Goal: Task Accomplishment & Management: Complete application form

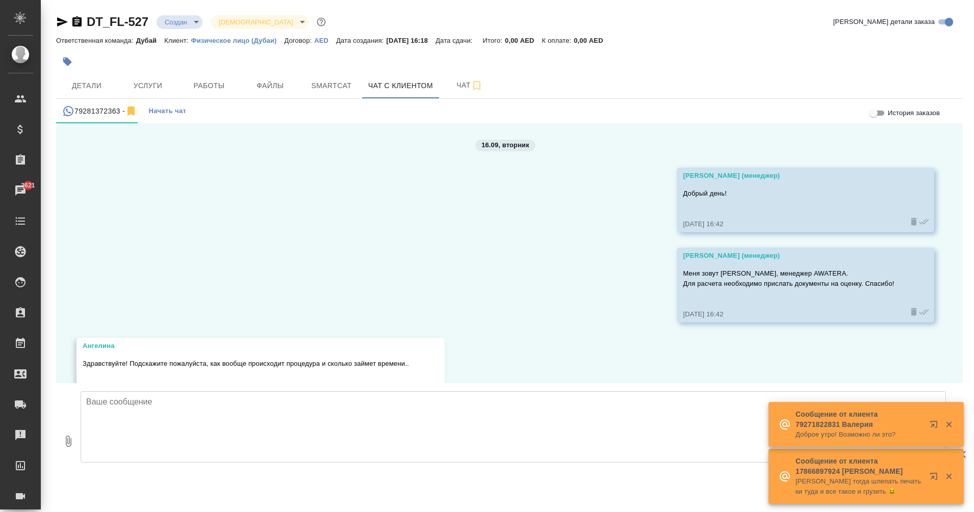
scroll to position [176, 0]
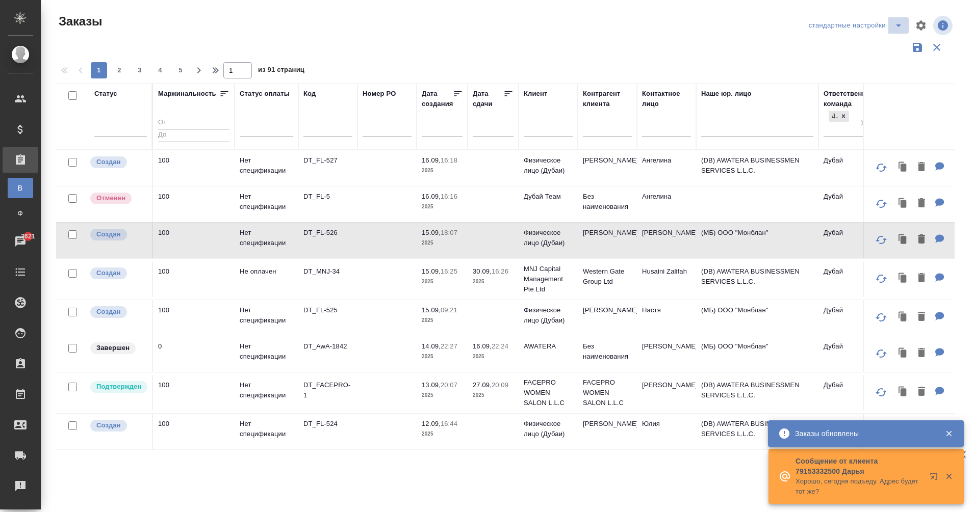
click at [894, 28] on icon "split button" at bounding box center [898, 25] width 12 height 12
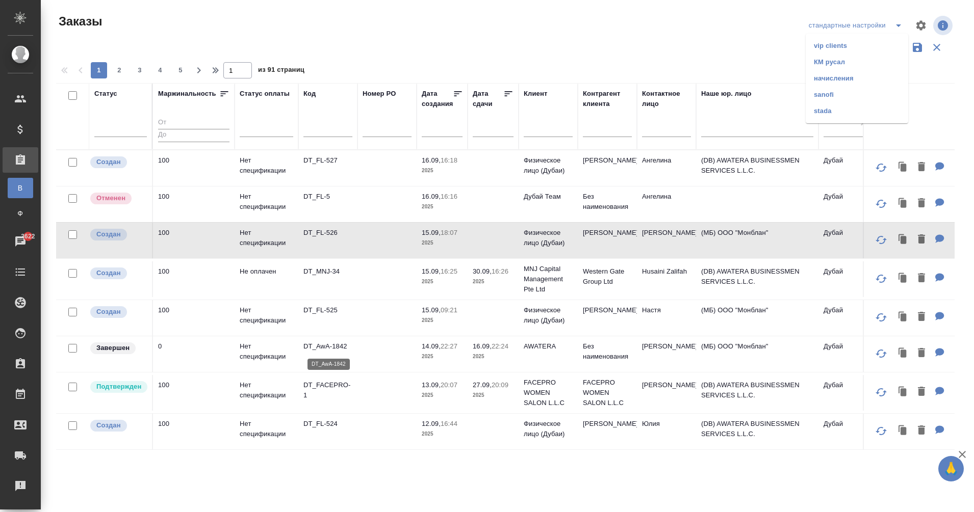
click at [319, 345] on p "DT_AwA-1842" at bounding box center [327, 347] width 49 height 10
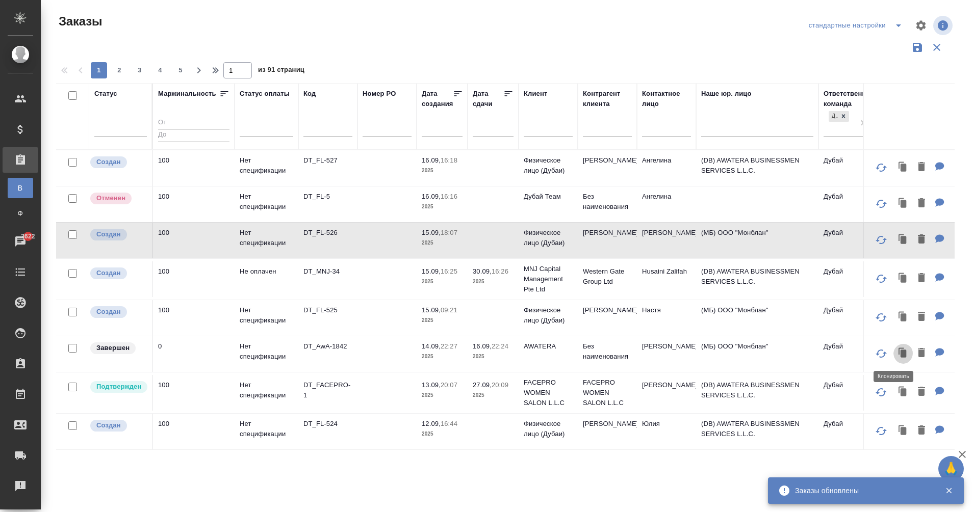
click at [900, 355] on icon "button" at bounding box center [903, 354] width 6 height 8
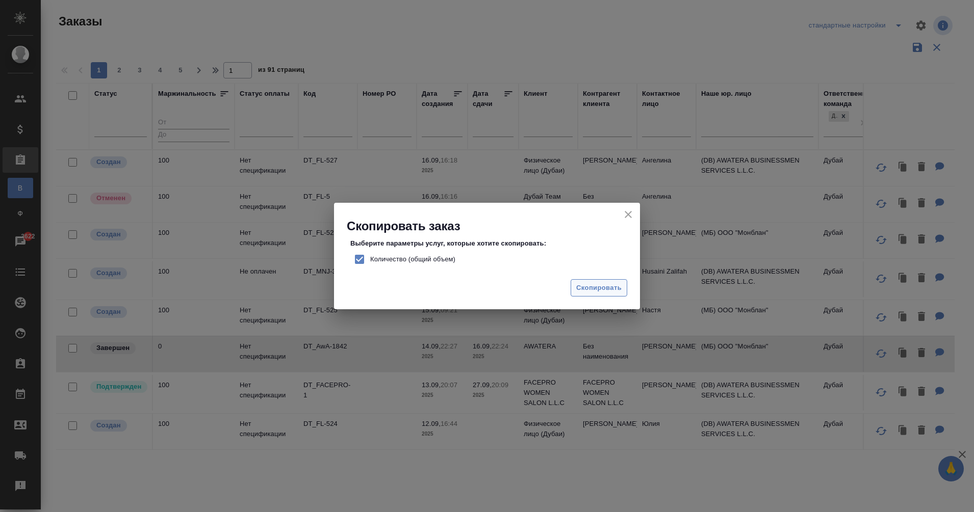
click at [612, 288] on span "Скопировать" at bounding box center [598, 288] width 45 height 12
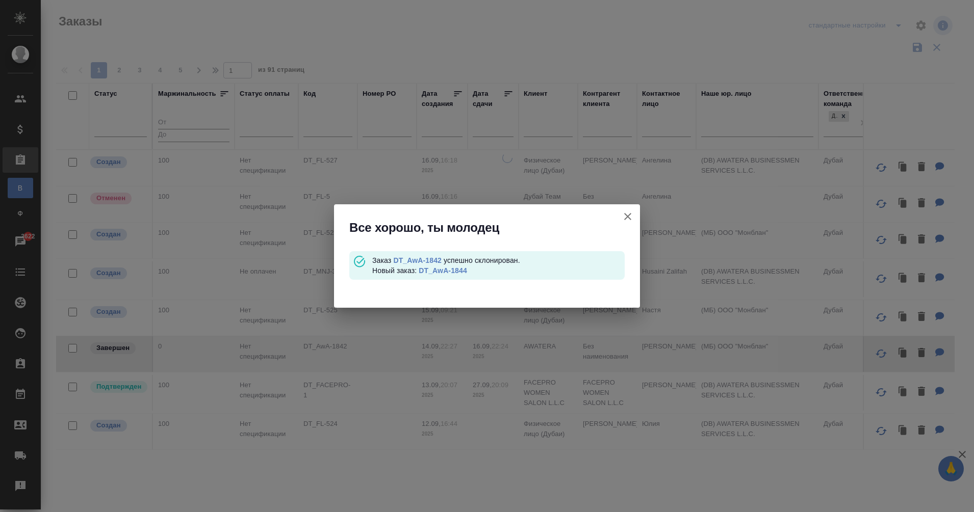
click at [457, 272] on link "DT_AwA-1844" at bounding box center [443, 271] width 48 height 8
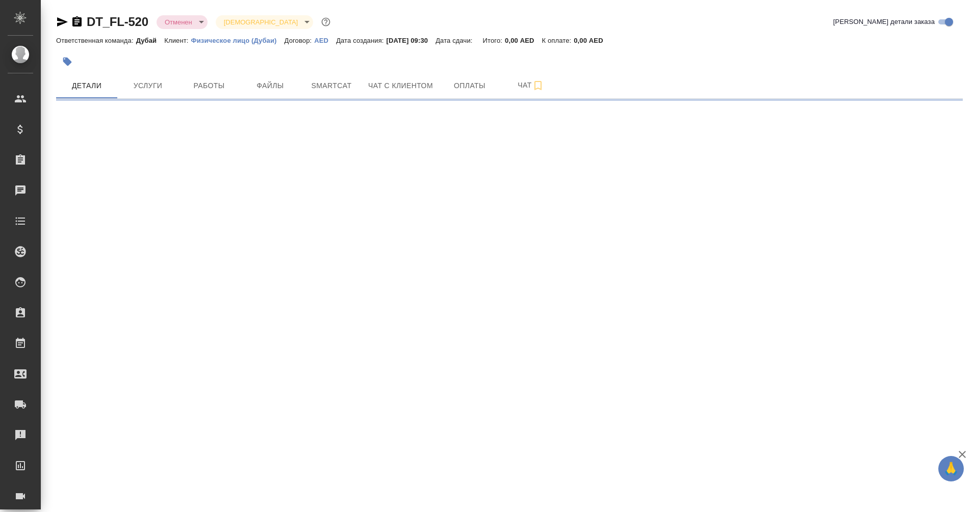
select select "RU"
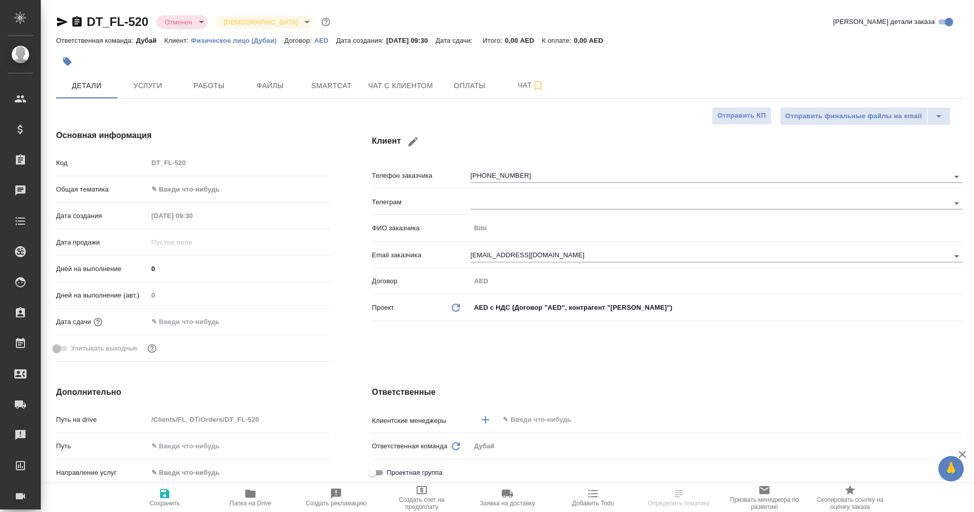
type textarea "x"
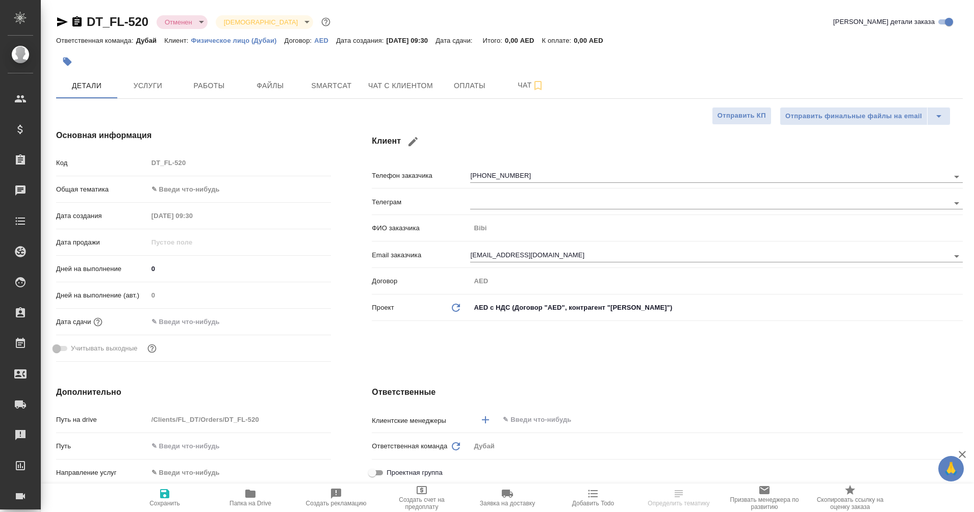
type textarea "x"
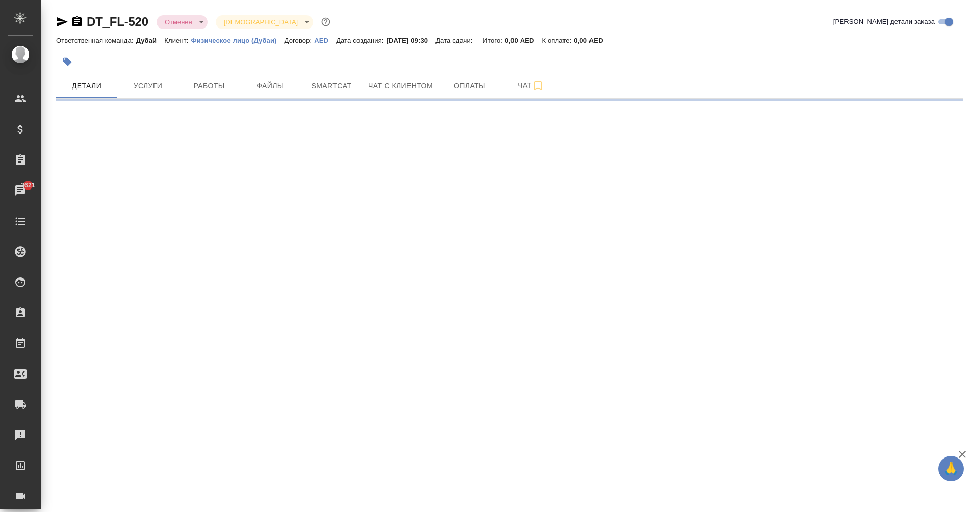
select select "RU"
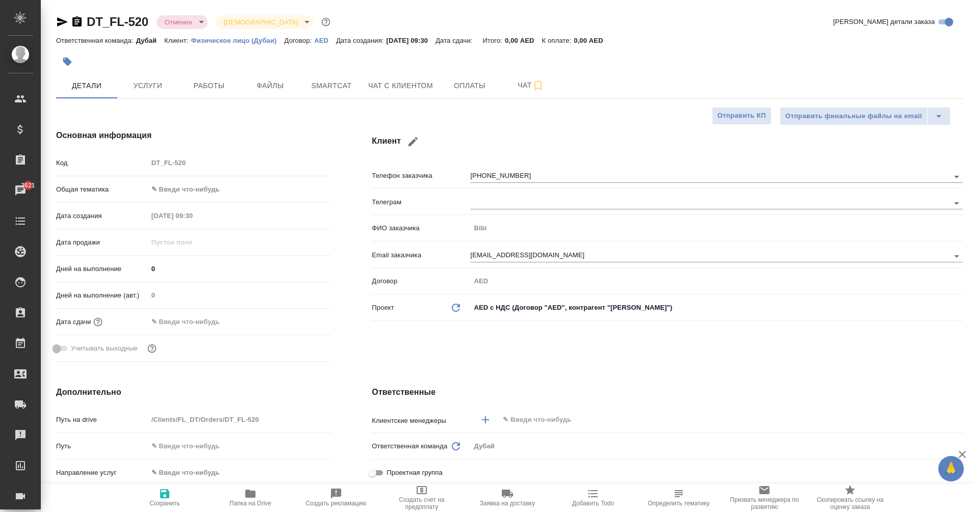
type textarea "x"
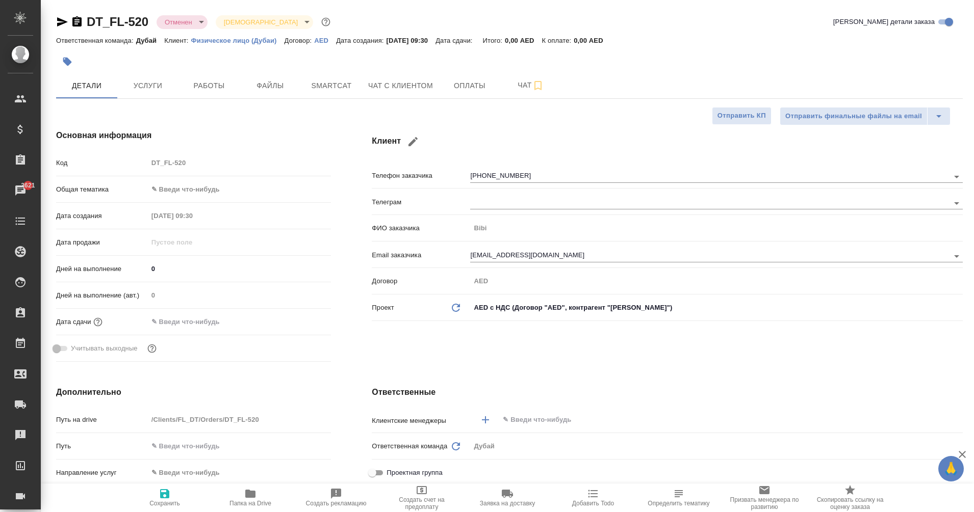
type textarea "x"
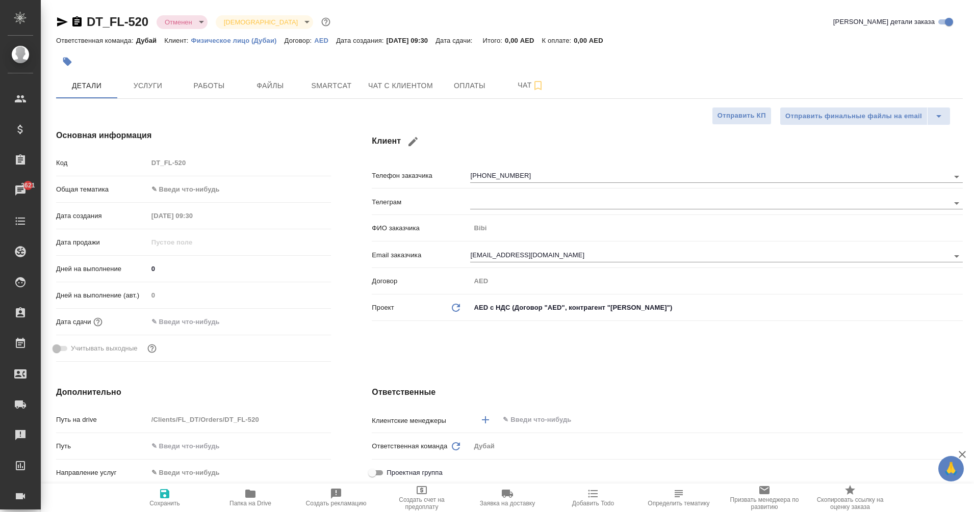
type textarea "x"
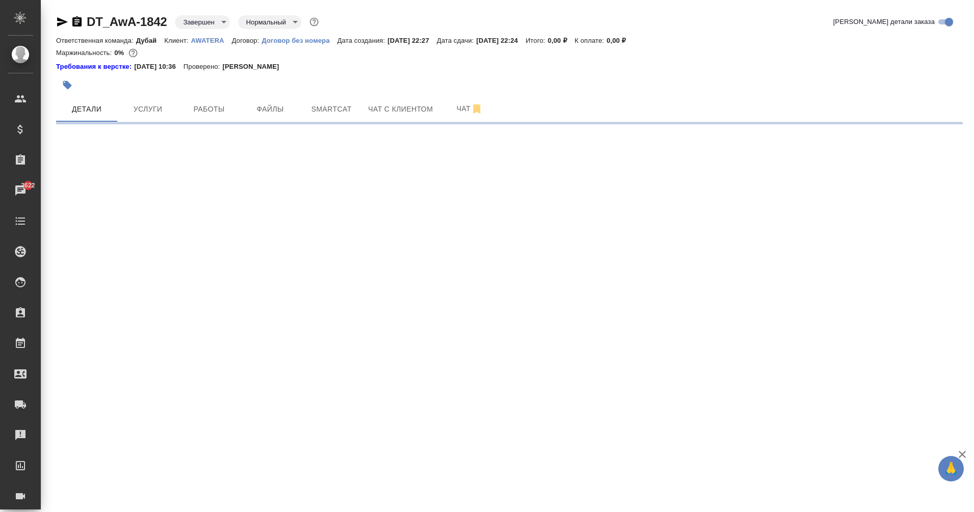
select select "RU"
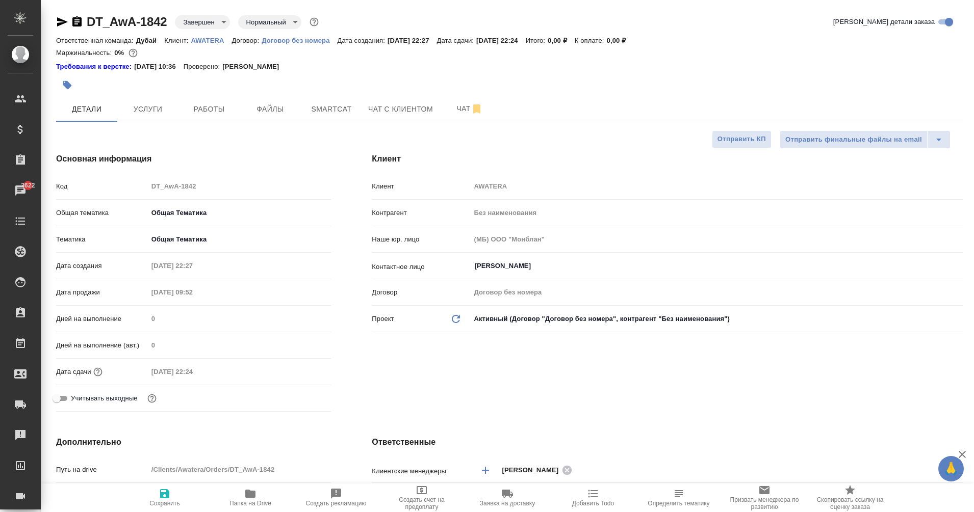
type textarea "x"
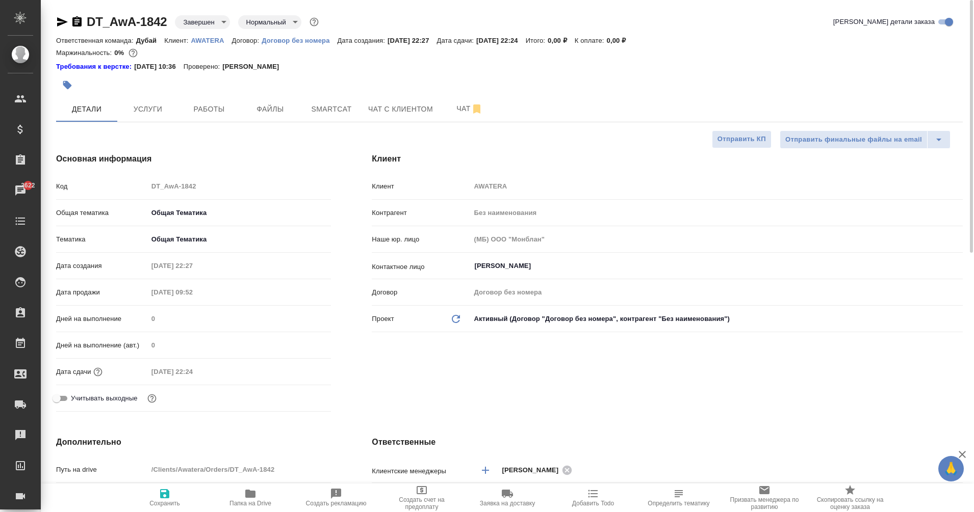
type textarea "x"
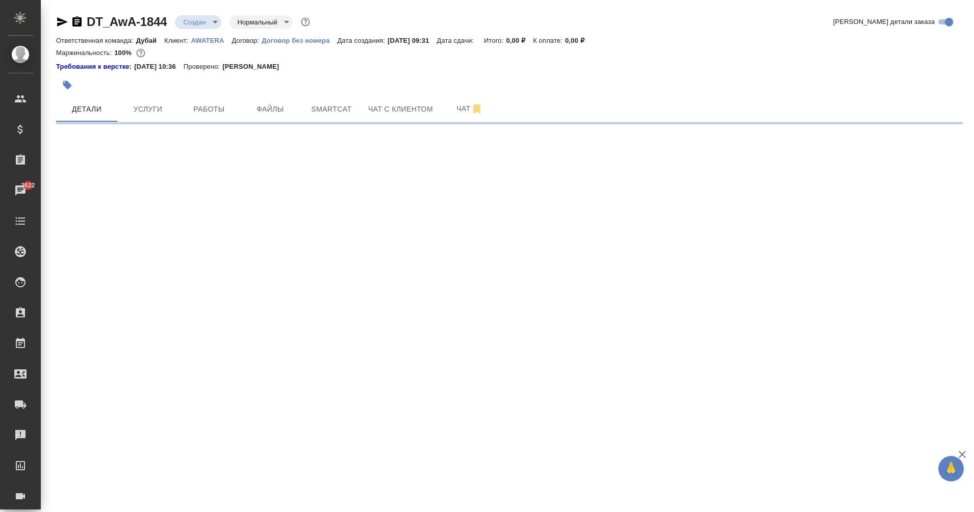
select select "RU"
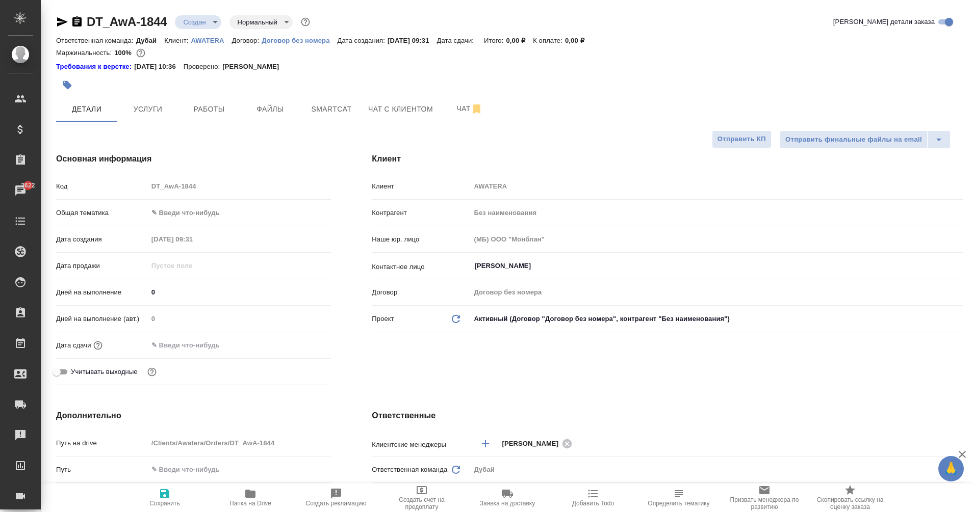
type textarea "x"
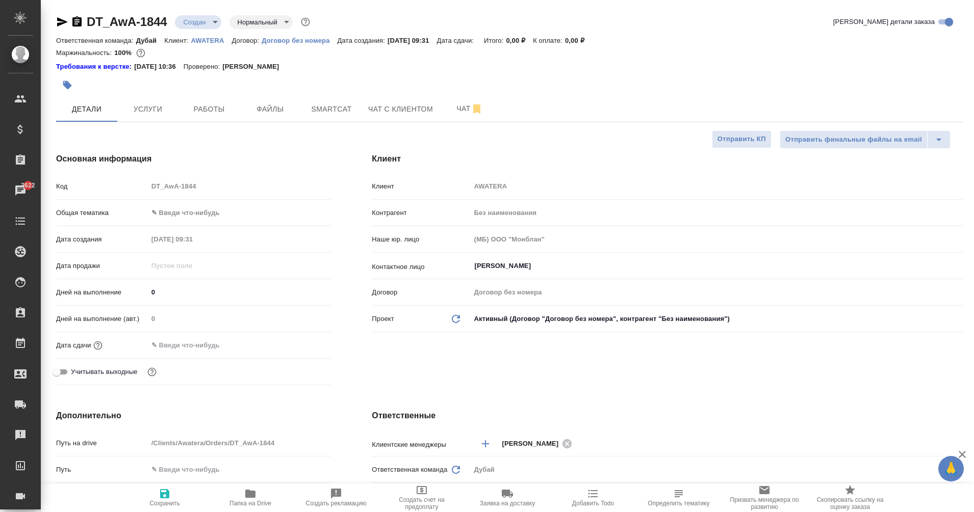
type textarea "x"
click at [173, 218] on body "🙏 .cls-1 fill:#fff; AWATERA Eganian Margarita Клиенты Спецификации Заказы 3622 …" at bounding box center [487, 256] width 974 height 512
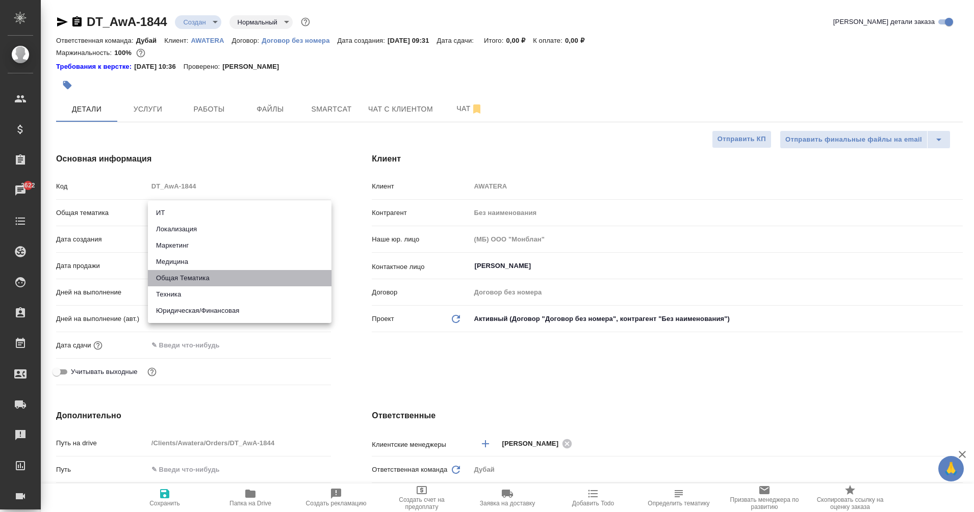
click at [190, 277] on li "Общая Тематика" at bounding box center [240, 278] width 184 height 16
type input "obtem"
type textarea "x"
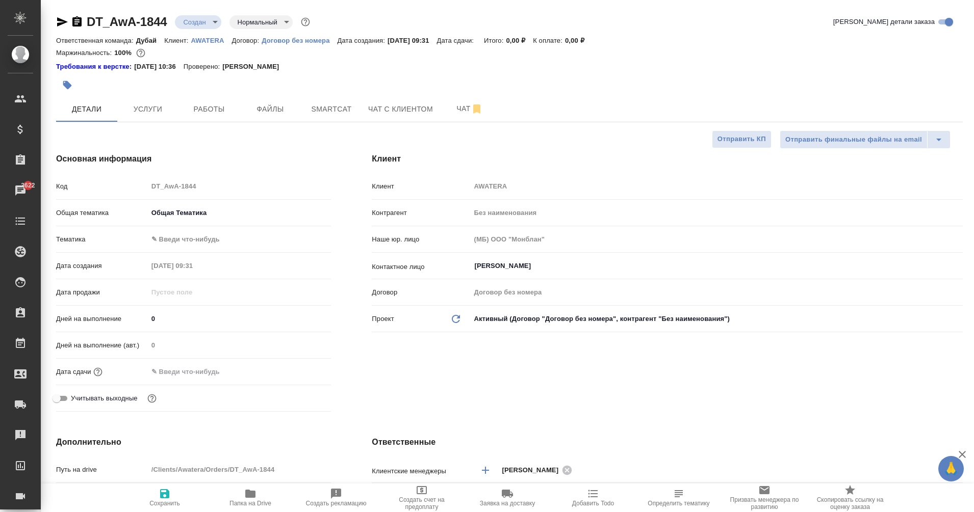
click at [173, 238] on body "🙏 .cls-1 fill:#fff; AWATERA Eganian Margarita Клиенты Спецификации Заказы 3622 …" at bounding box center [487, 256] width 974 height 512
click at [218, 241] on li "Общая Тематика" at bounding box center [240, 239] width 184 height 16
type textarea "x"
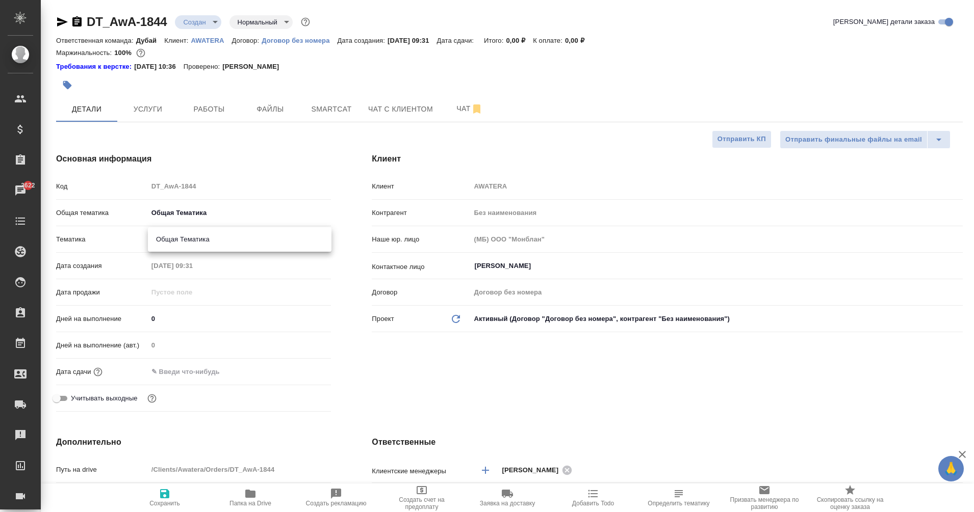
type input "6012b1ca196b0e5c9229a120"
type textarea "x"
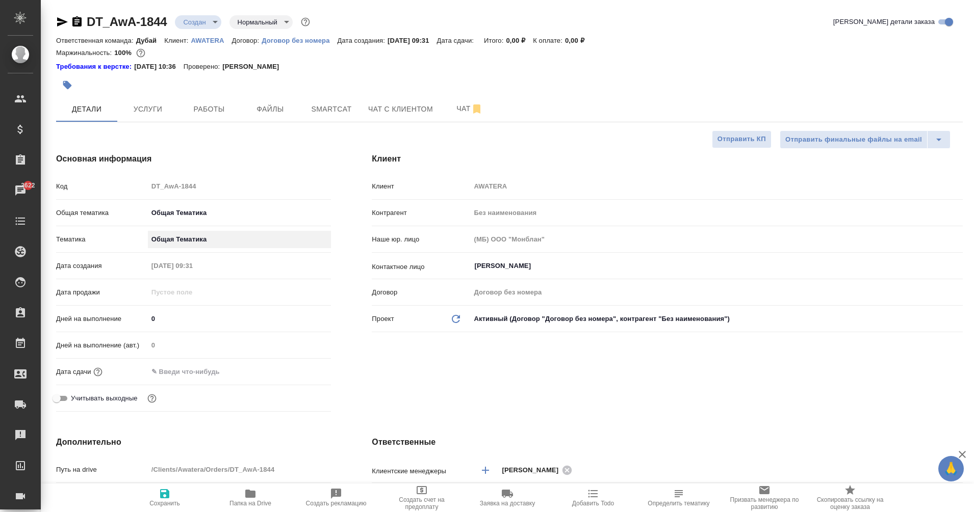
type textarea "x"
click at [193, 369] on input "text" at bounding box center [192, 371] width 89 height 15
click at [307, 363] on div "Дата сдачи" at bounding box center [193, 372] width 275 height 18
click at [304, 372] on icon "button" at bounding box center [301, 371] width 9 height 10
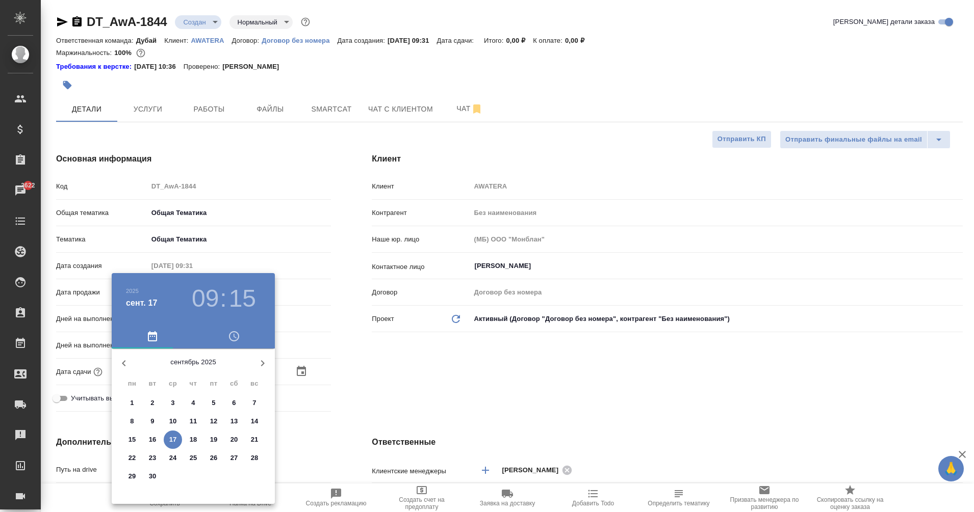
click at [255, 454] on p "28" at bounding box center [255, 458] width 8 height 10
type input "28.09.2025 09:15"
type textarea "x"
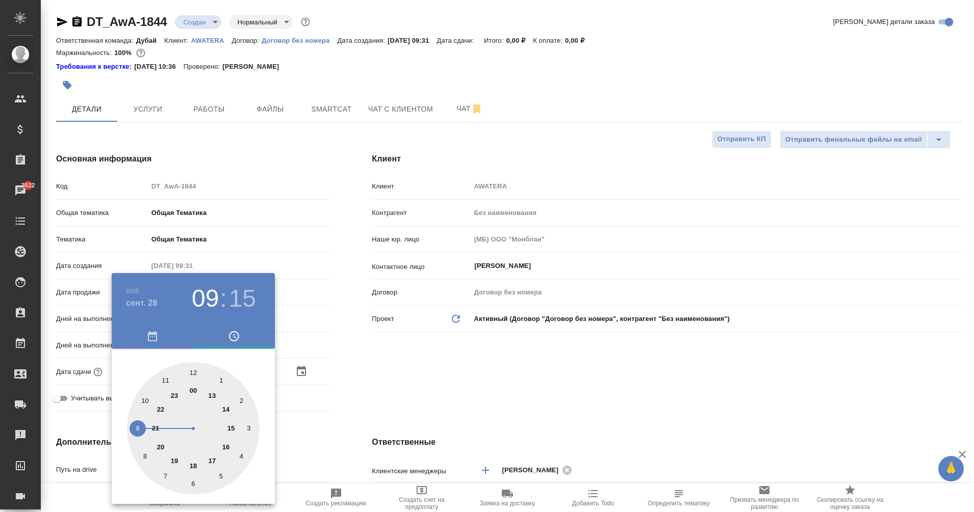
click at [133, 429] on div at bounding box center [193, 428] width 133 height 133
type textarea "x"
click at [522, 365] on div at bounding box center [487, 256] width 974 height 512
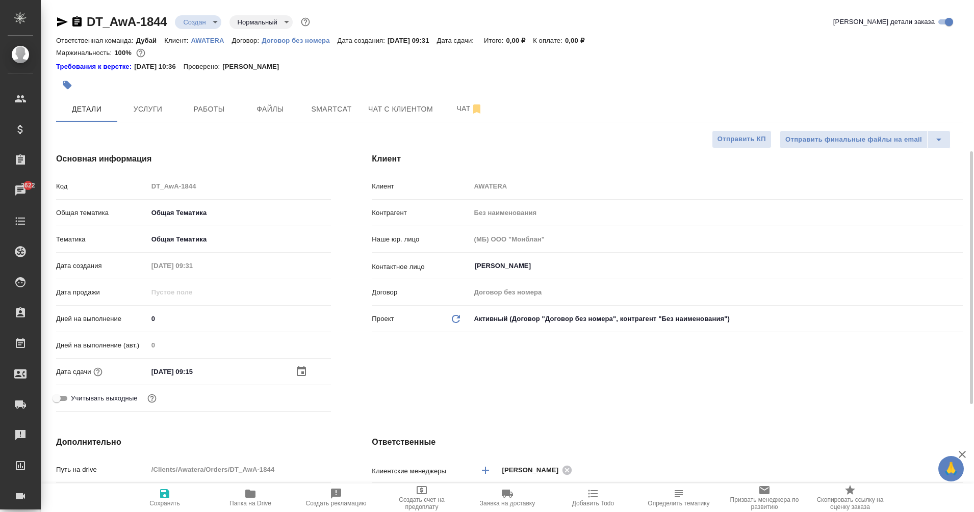
scroll to position [126, 0]
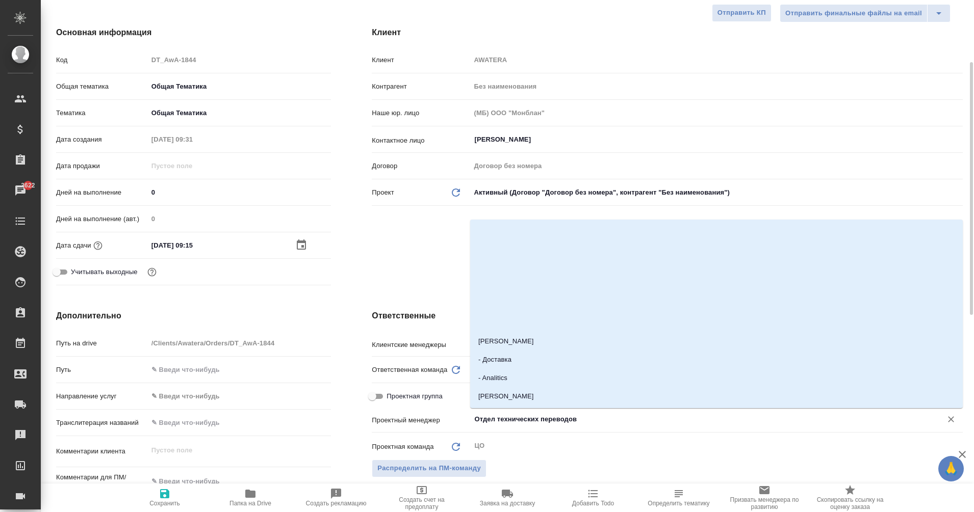
click at [506, 413] on input "Отдел технических переводов" at bounding box center [699, 419] width 452 height 12
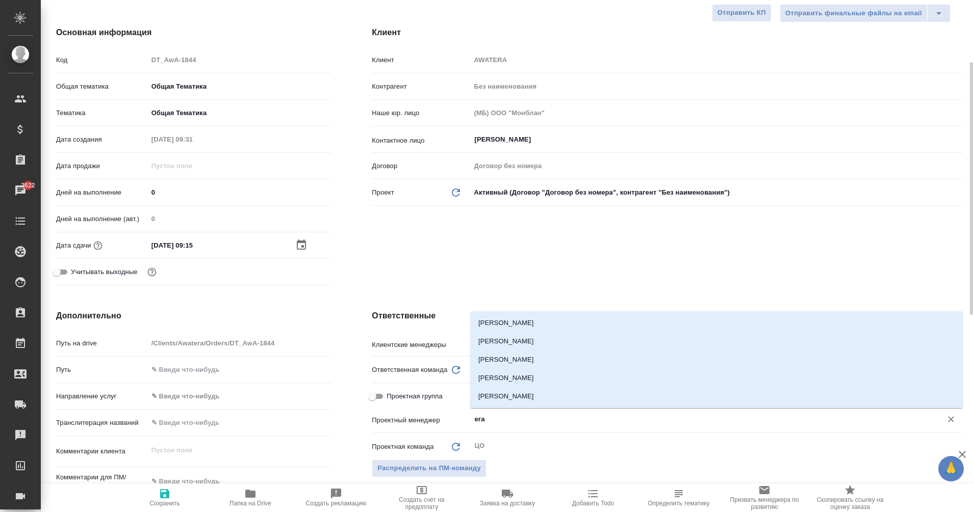
type input "еган"
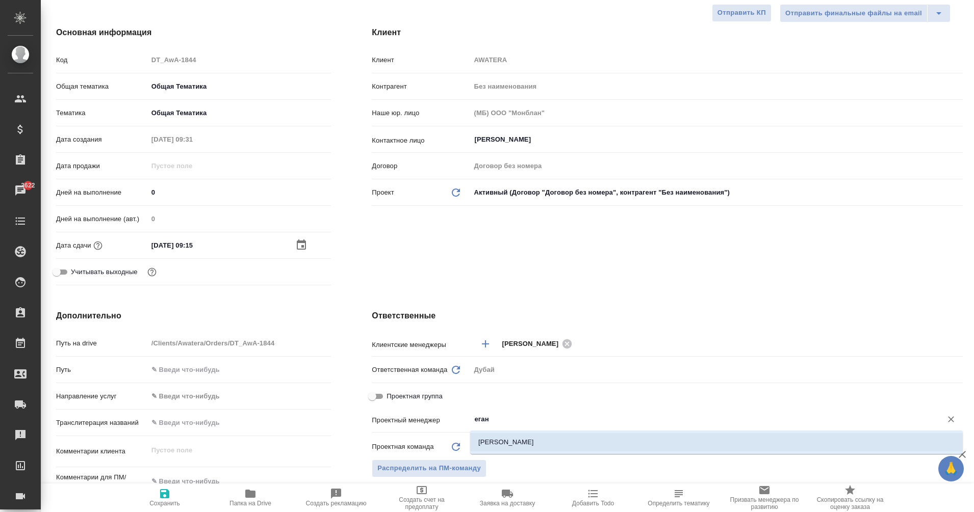
click at [525, 440] on li "[PERSON_NAME]" at bounding box center [716, 442] width 492 height 18
type textarea "x"
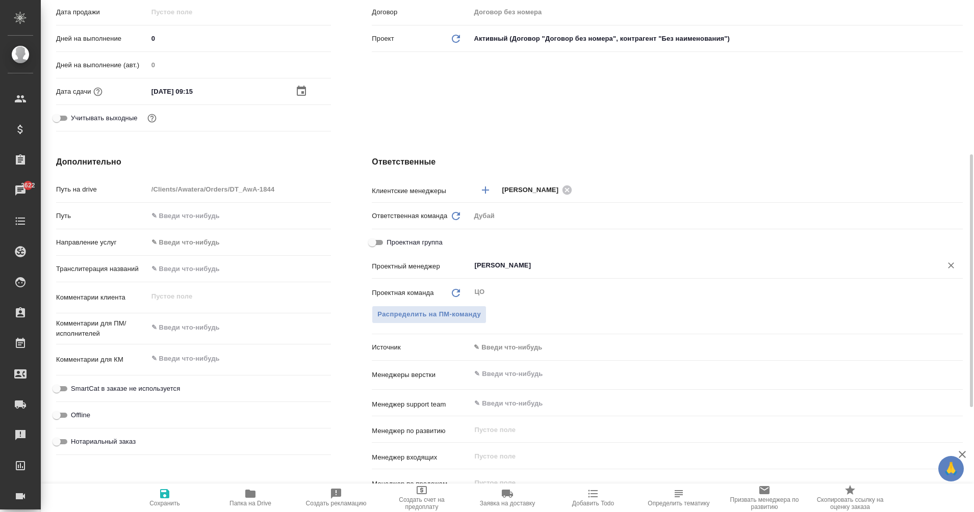
scroll to position [296, 0]
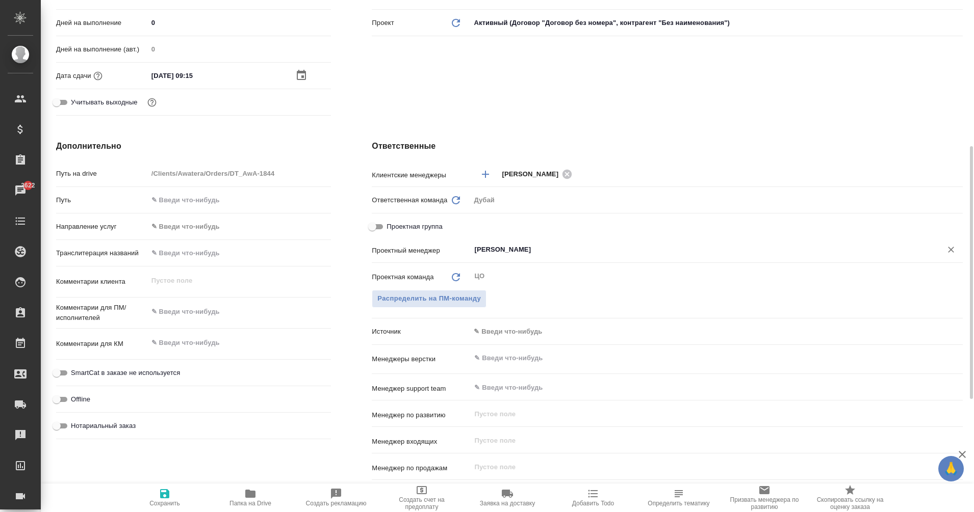
type input "[PERSON_NAME]"
type textarea "x"
click at [178, 306] on textarea at bounding box center [240, 311] width 184 height 17
type textarea "x"
type textarea "о"
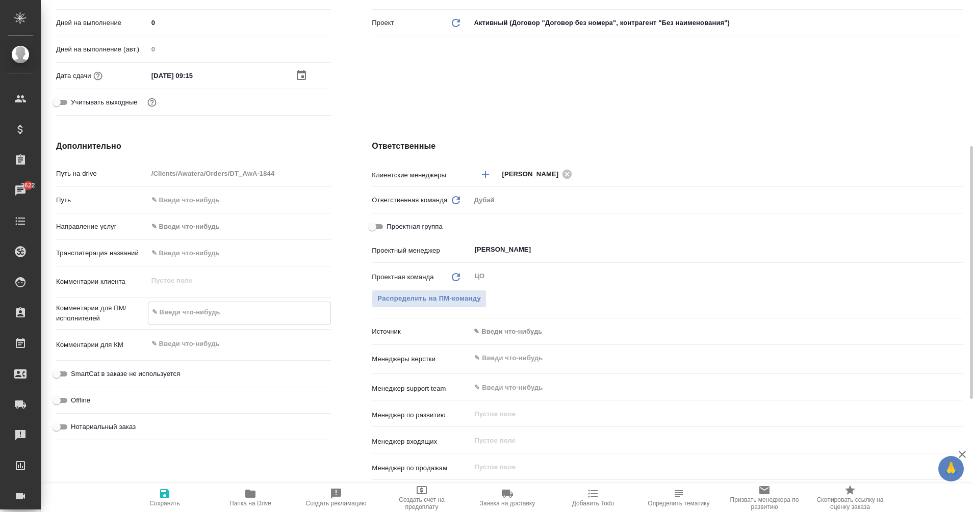
type textarea "x"
type textarea "оп"
type textarea "x"
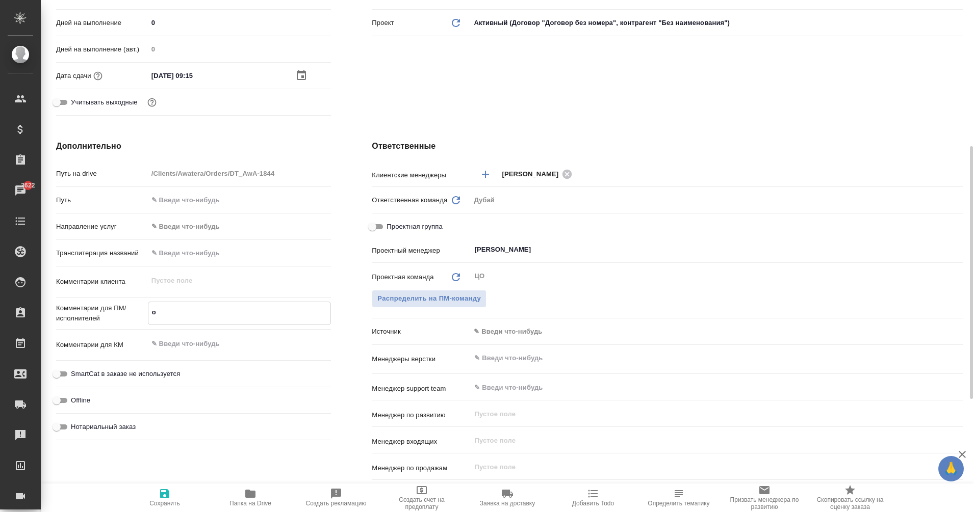
type textarea "x"
type textarea "опл"
type textarea "x"
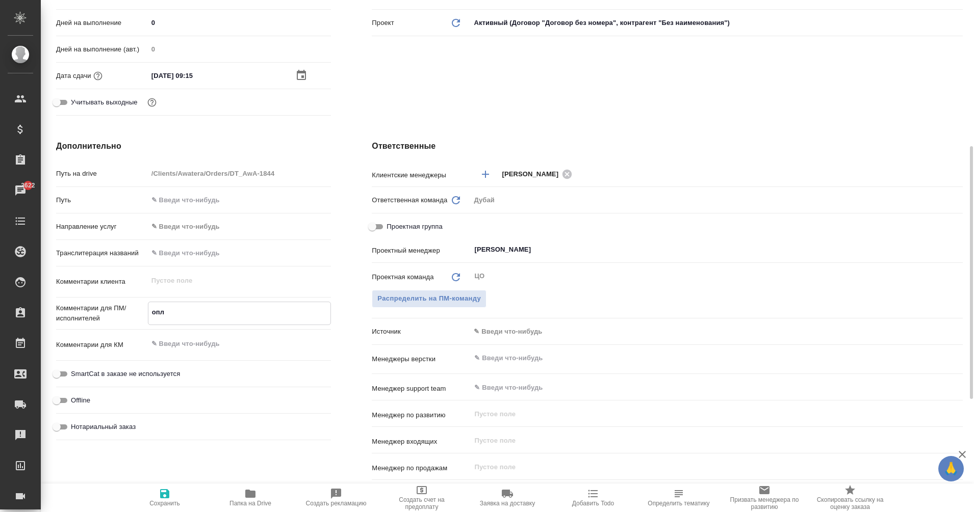
type textarea "x"
type textarea "опла"
type textarea "x"
type textarea "оплат"
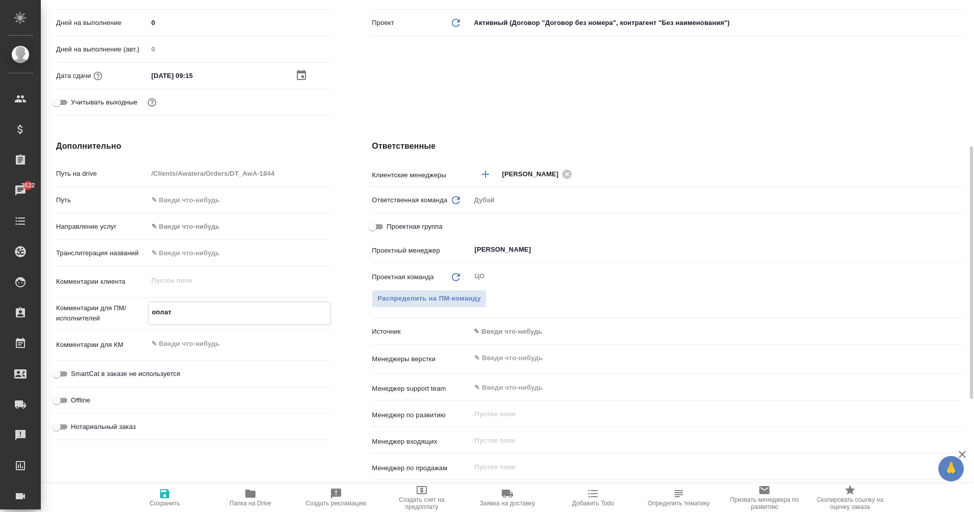
type textarea "x"
type textarea "оплата"
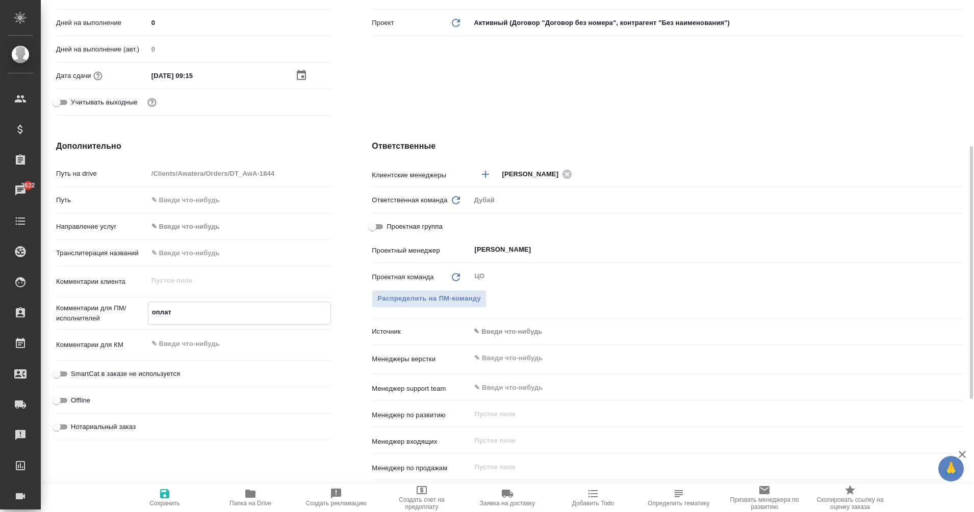
type textarea "x"
type textarea "оплата"
type textarea "x"
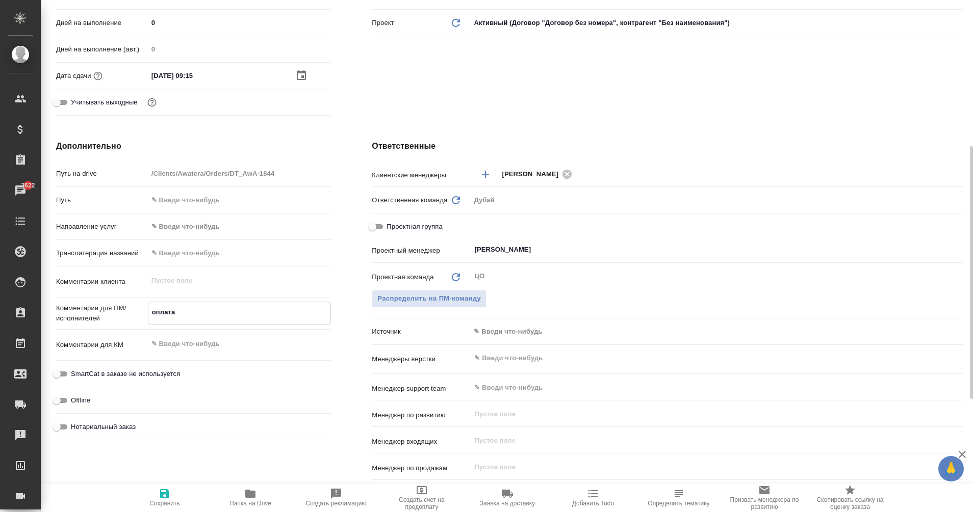
type textarea "x"
type textarea "оплата з"
type textarea "x"
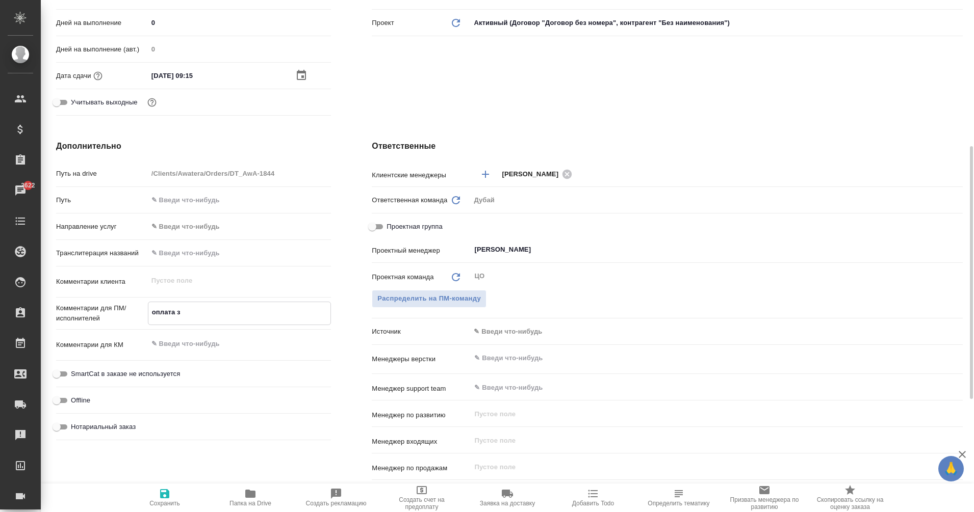
type textarea "x"
type textarea "оплата за"
type textarea "x"
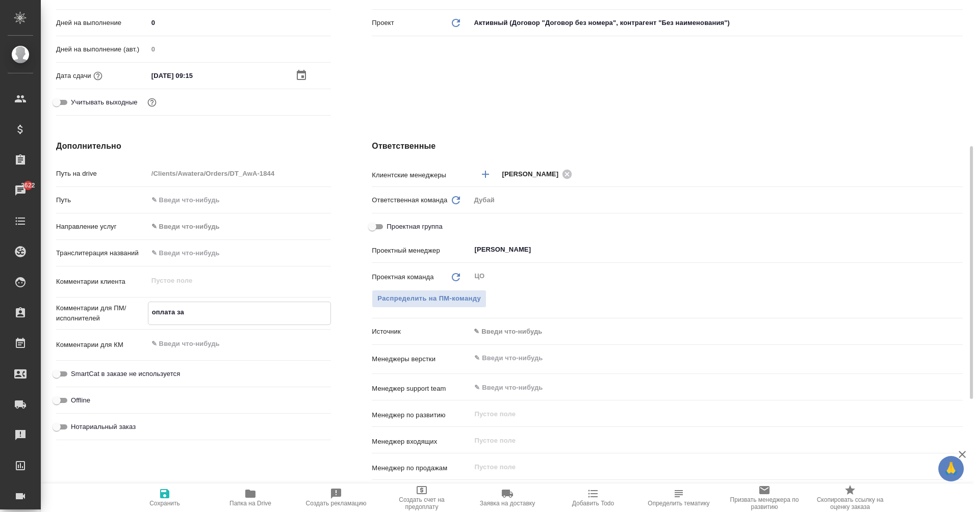
type textarea "оплата за"
type textarea "x"
type textarea "оплата за а"
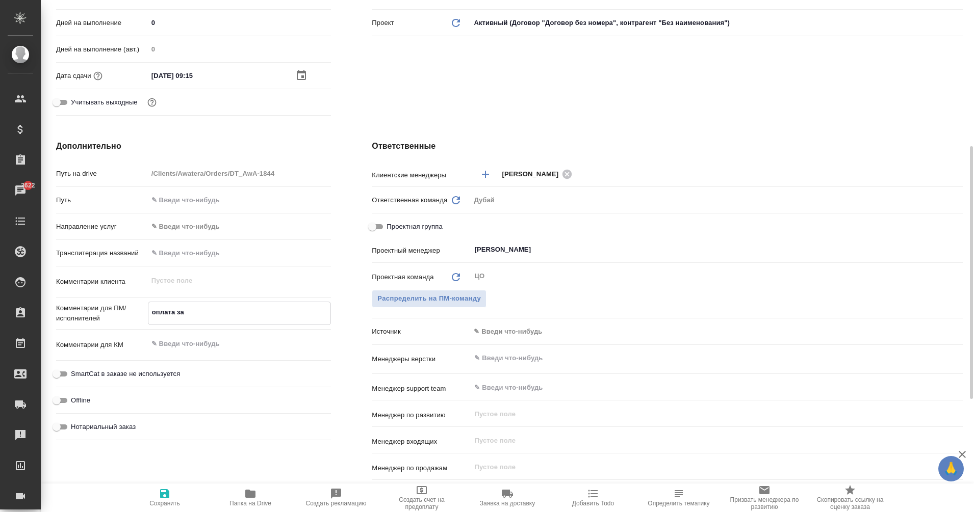
type textarea "x"
type textarea "оплата за ак"
type textarea "x"
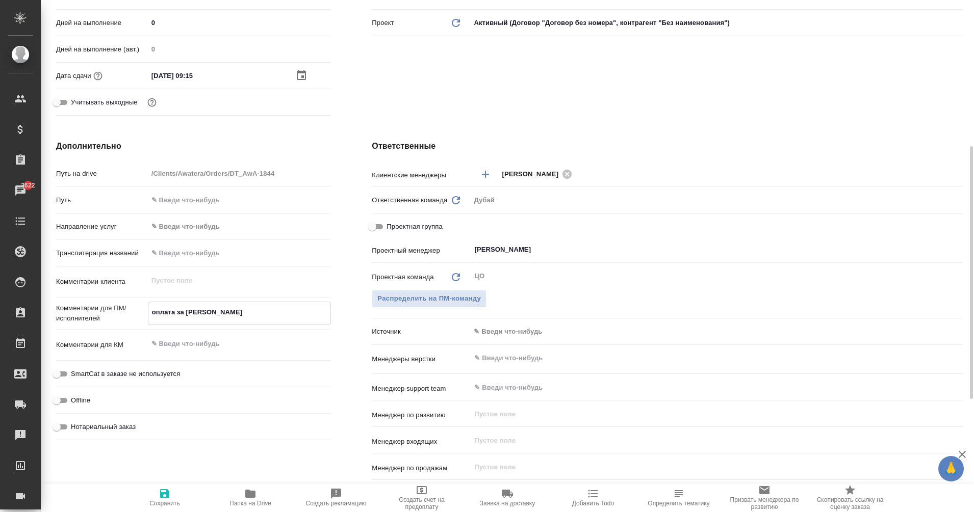
type textarea "x"
type textarea "оплата за а"
type textarea "x"
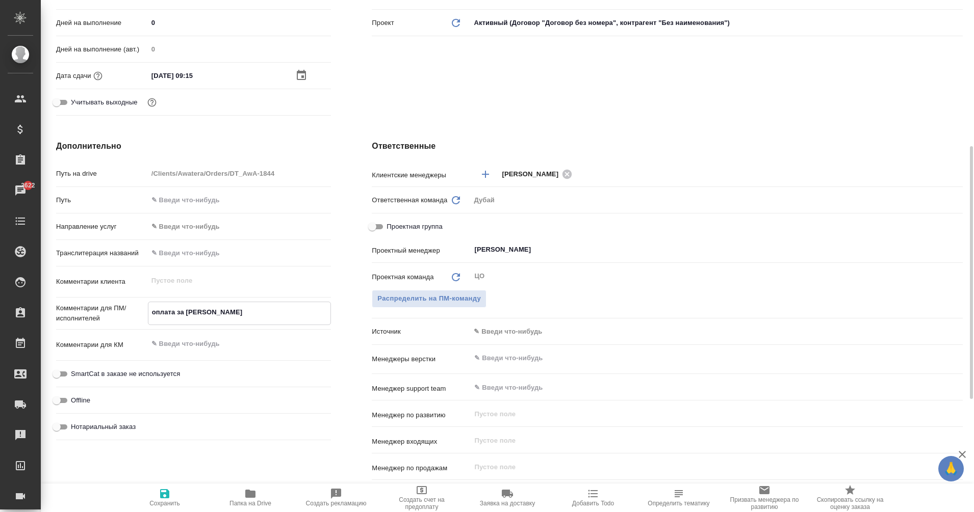
type textarea "x"
type textarea "оплата за"
type textarea "x"
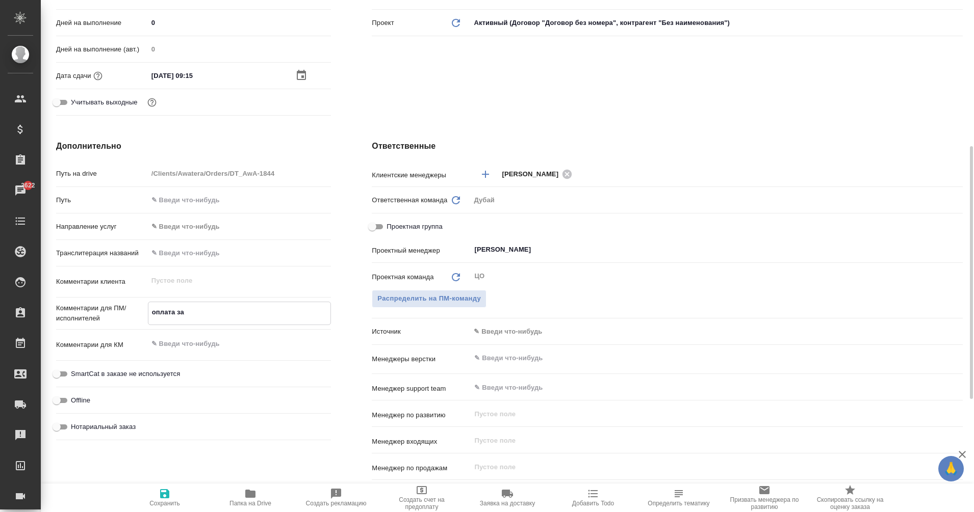
type textarea "оплата за о"
type textarea "x"
type textarea "оплата за об"
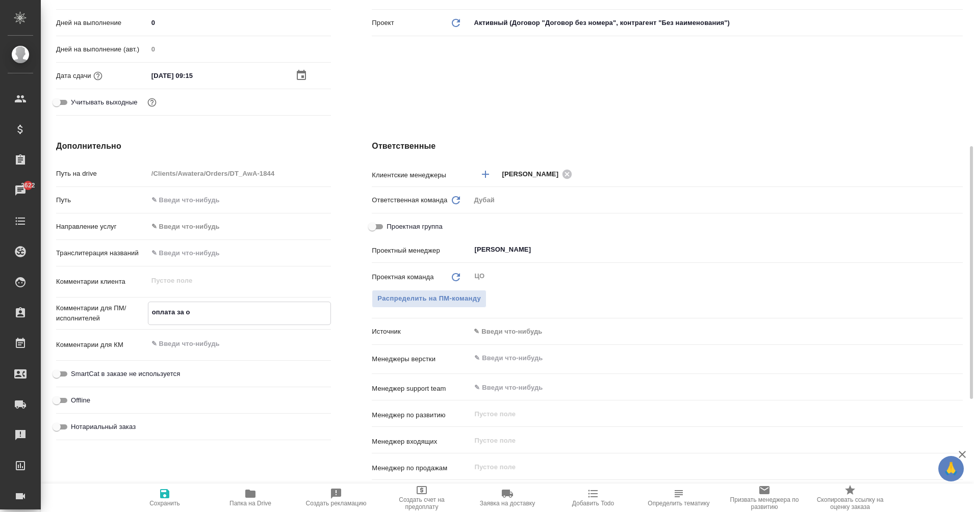
type textarea "x"
type textarea "оплата за обс"
type textarea "x"
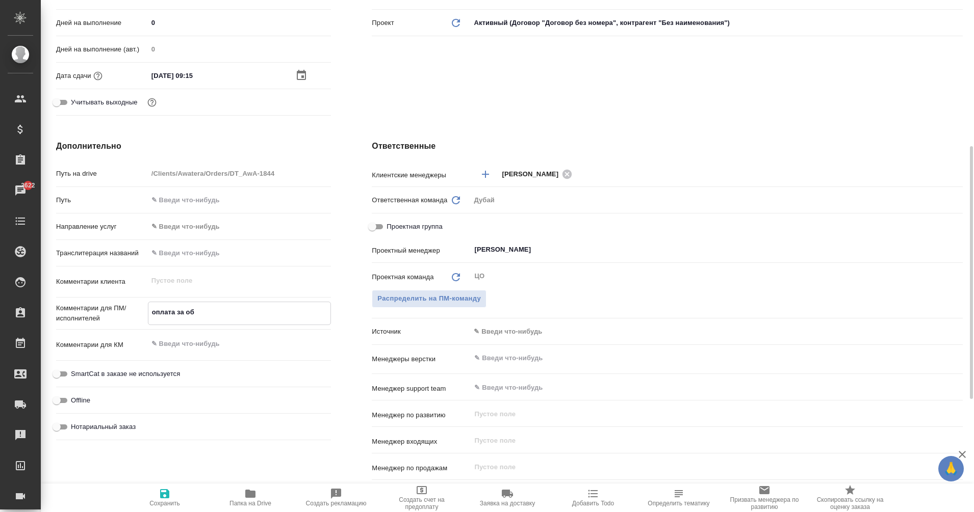
type textarea "x"
type textarea "оплата за обсл"
type textarea "x"
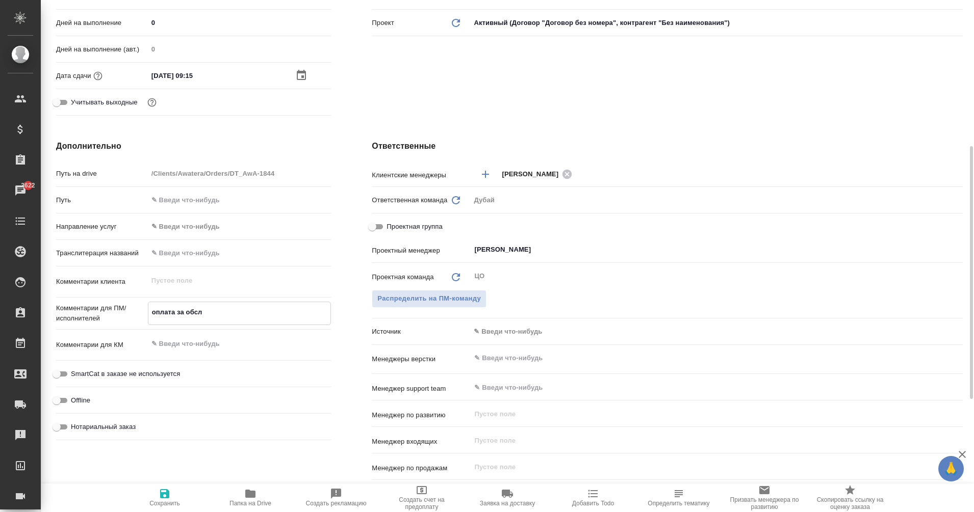
type textarea "x"
type textarea "оплата за обслу"
type textarea "x"
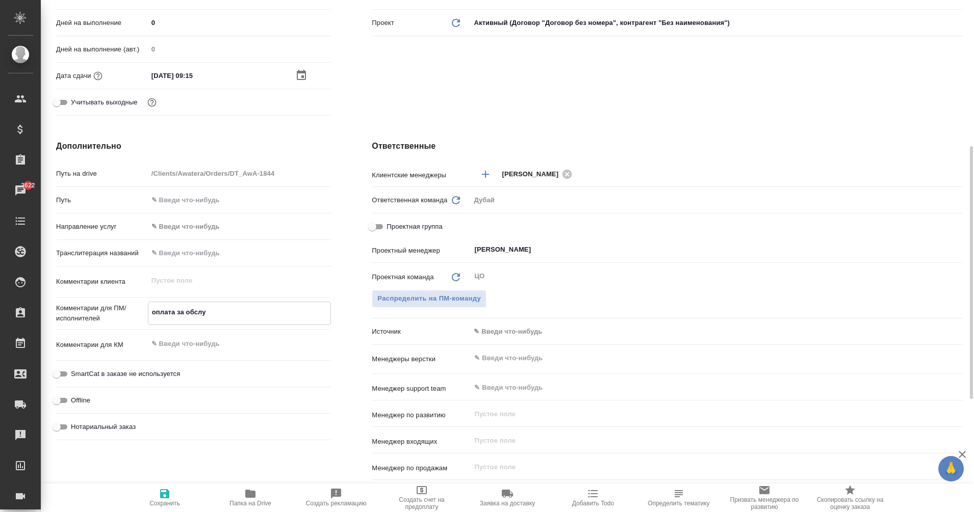
type textarea "оплата за обслуж"
type textarea "x"
type textarea "оплата за обслужи"
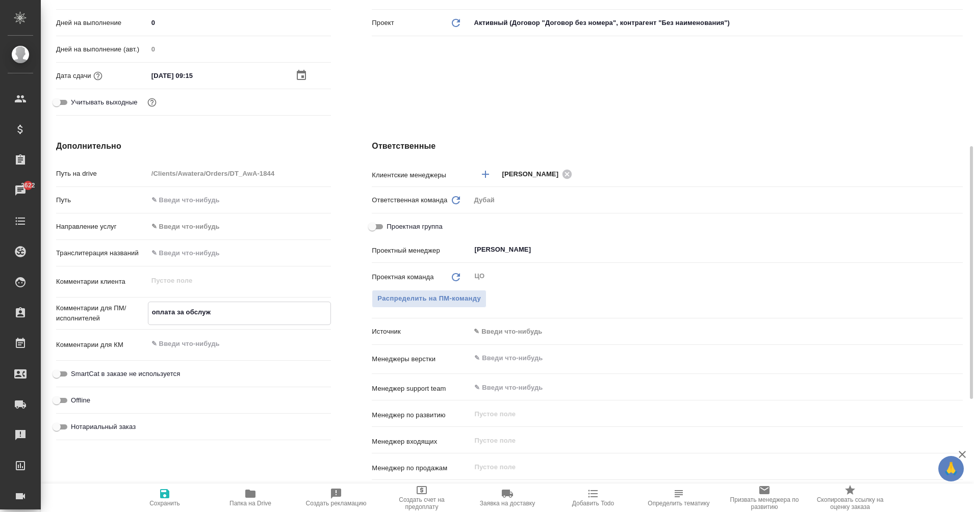
type textarea "x"
type textarea "оплата за обслужив"
type textarea "x"
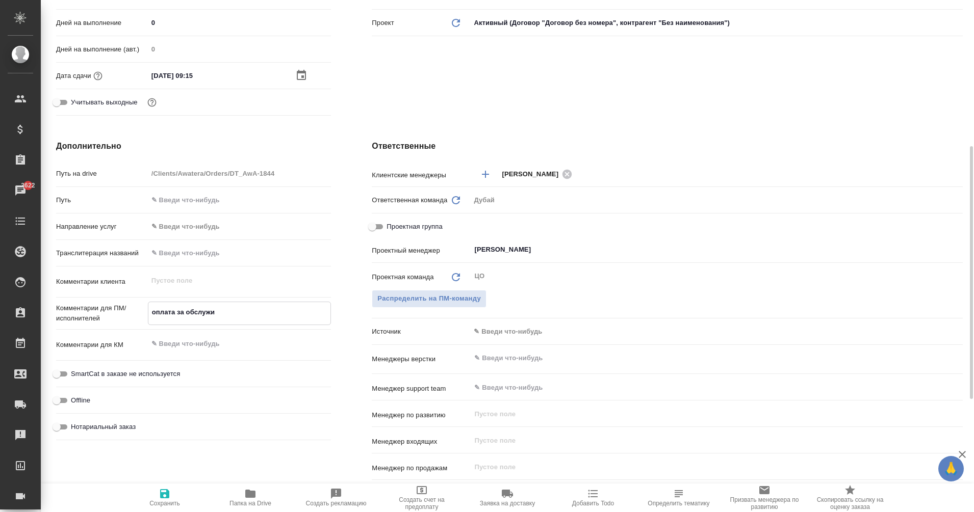
type textarea "x"
type textarea "оплата за обслужива"
type textarea "x"
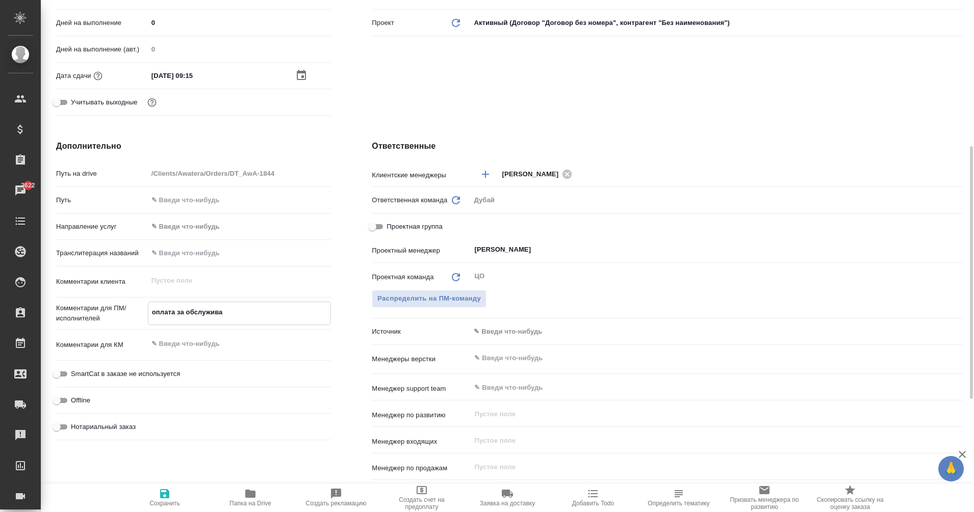
type textarea "x"
type textarea "оплата за обслуживан"
type textarea "x"
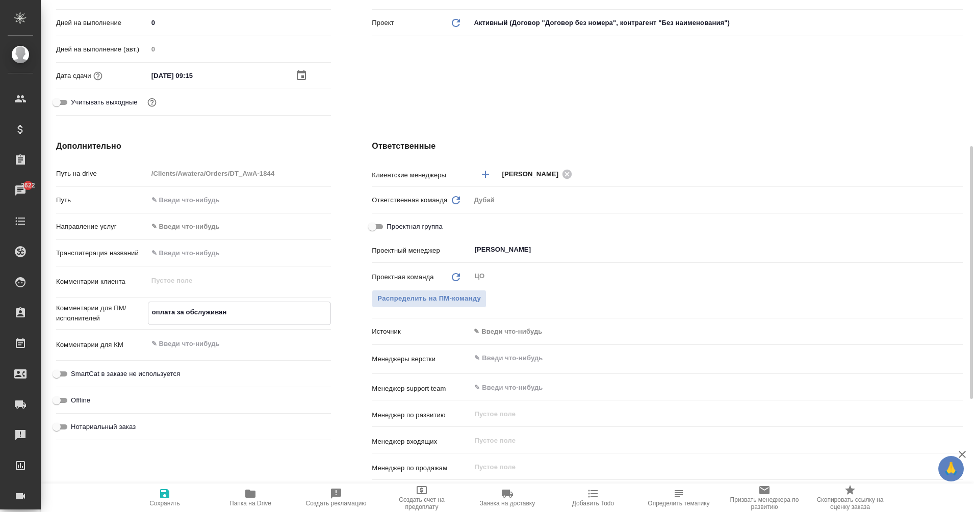
type textarea "оплата за обслуживани"
type textarea "x"
type textarea "оплата за обслуживание"
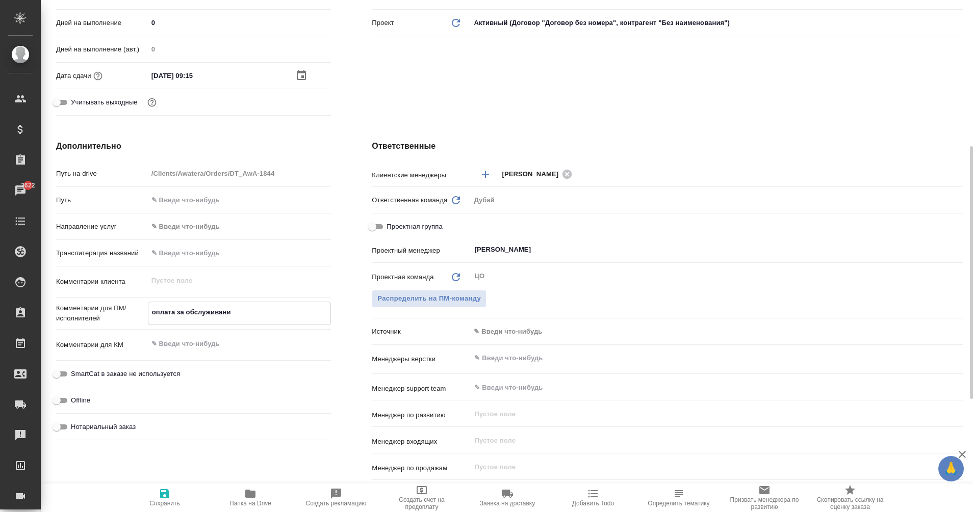
type textarea "x"
type textarea "оплата за обслуживание"
type textarea "x"
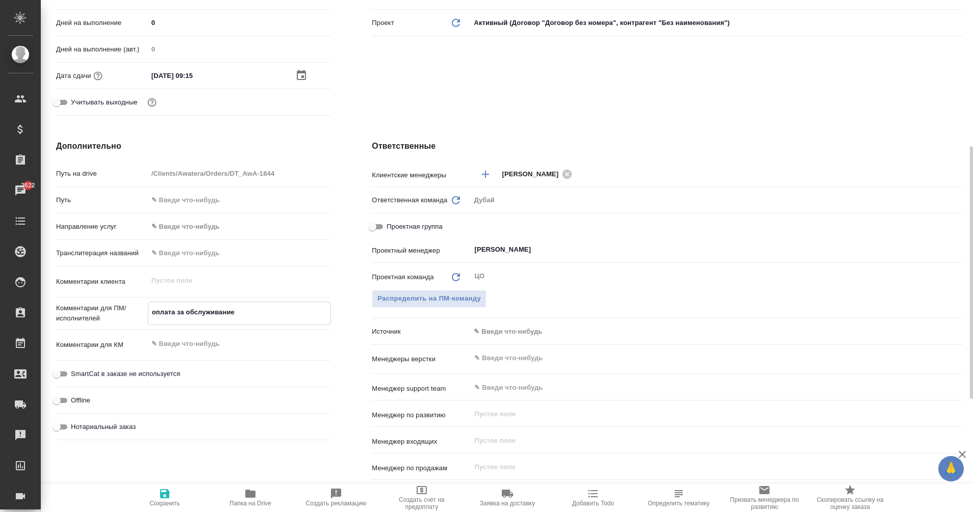
type textarea "x"
type textarea "оплата за обслуживание а"
type textarea "x"
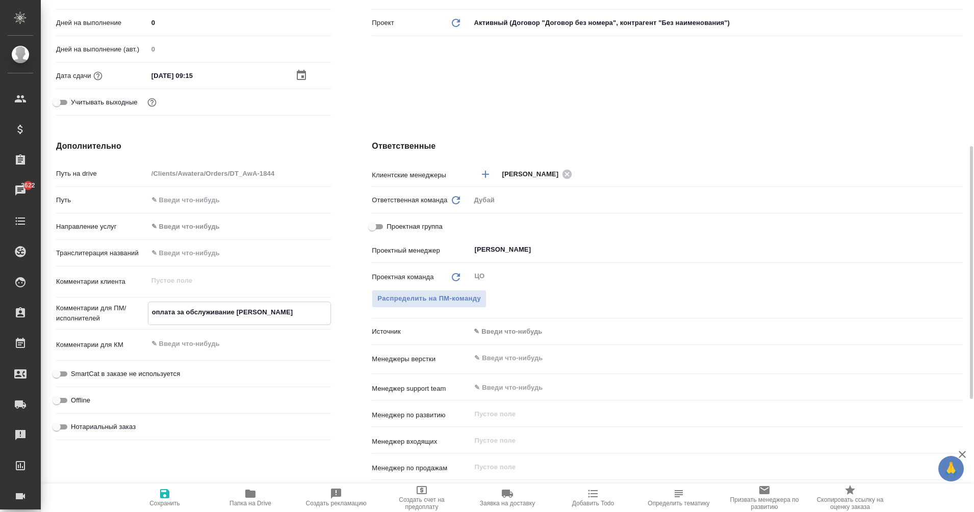
type textarea "x"
type textarea "оплата за обслуживание ау"
type textarea "x"
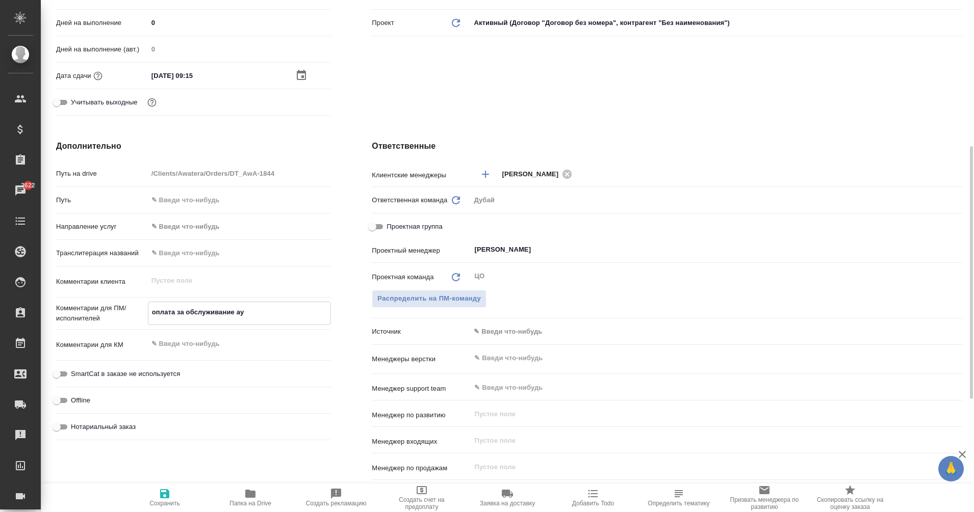
type textarea "оплата за обслуживание аут"
type textarea "x"
type textarea "оплата за обслуживание аутс"
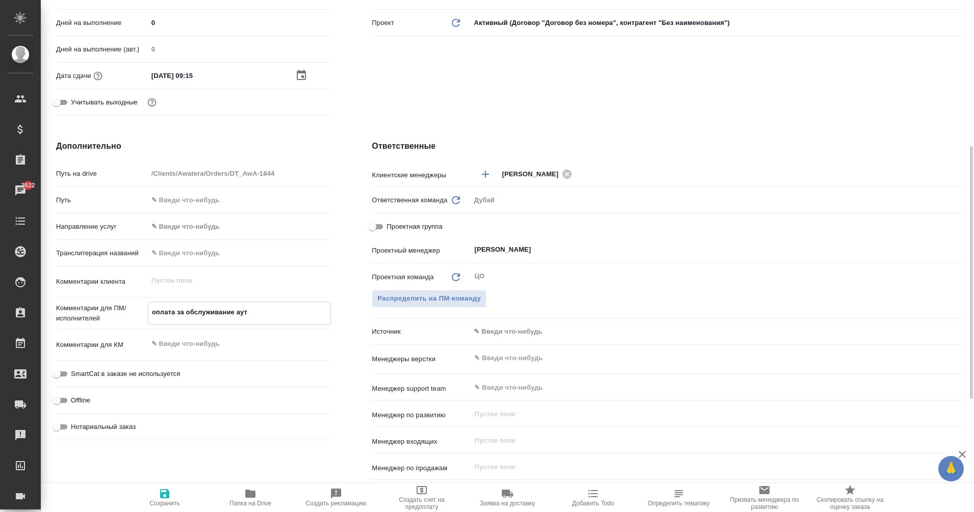
type textarea "x"
type textarea "оплата за обслуживание аутсо"
type textarea "x"
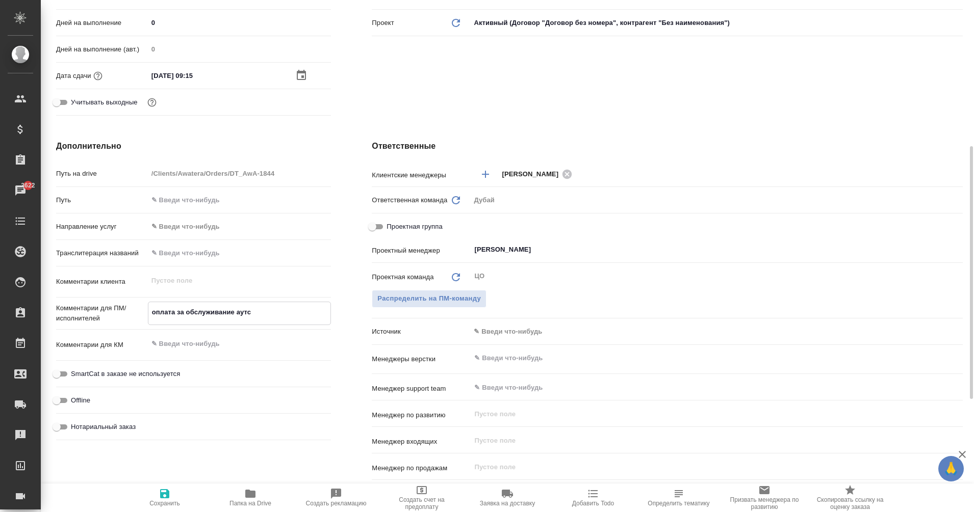
type textarea "x"
type textarea "оплата за обслуживание аутсор"
type textarea "x"
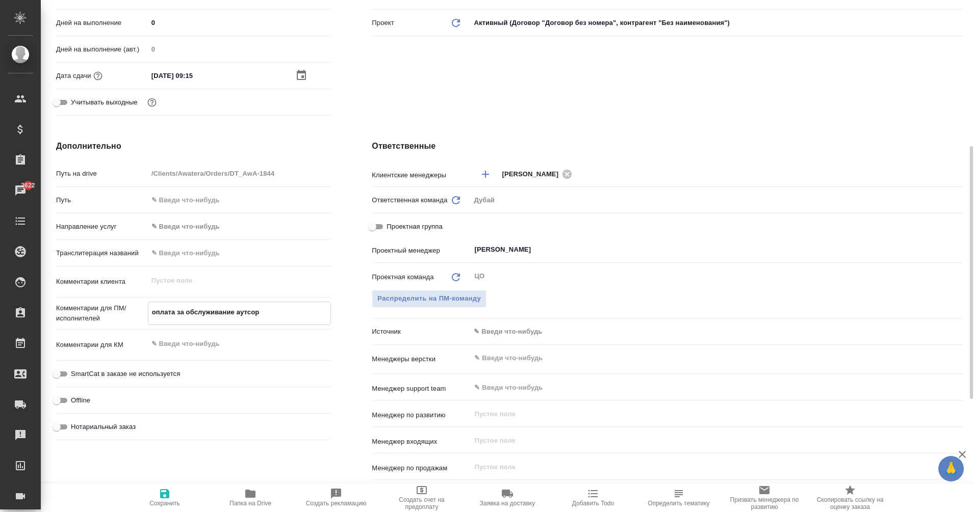
type textarea "x"
type textarea "оплата за обслуживание аутсорс"
type textarea "x"
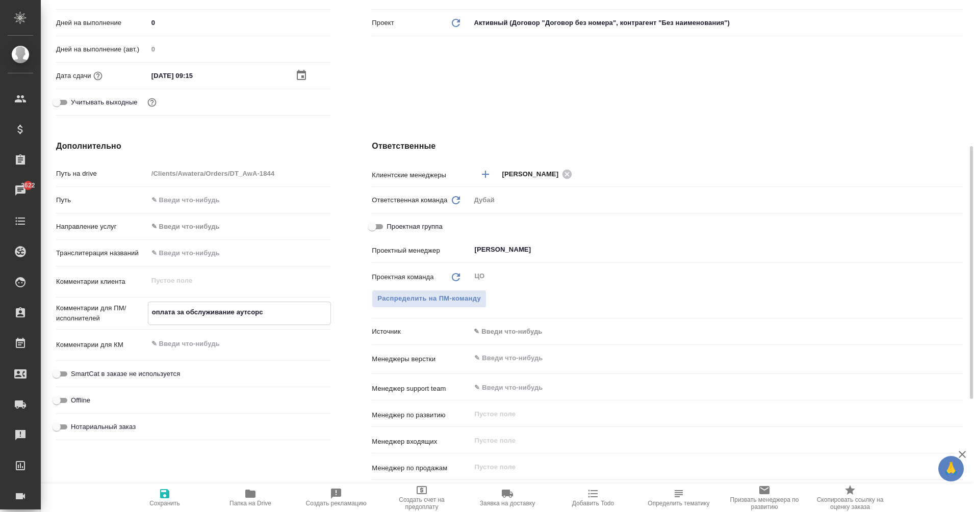
type textarea "оплата за обслуживание аутсорса"
type textarea "x"
type textarea "оплата за обслуживание аутсорса"
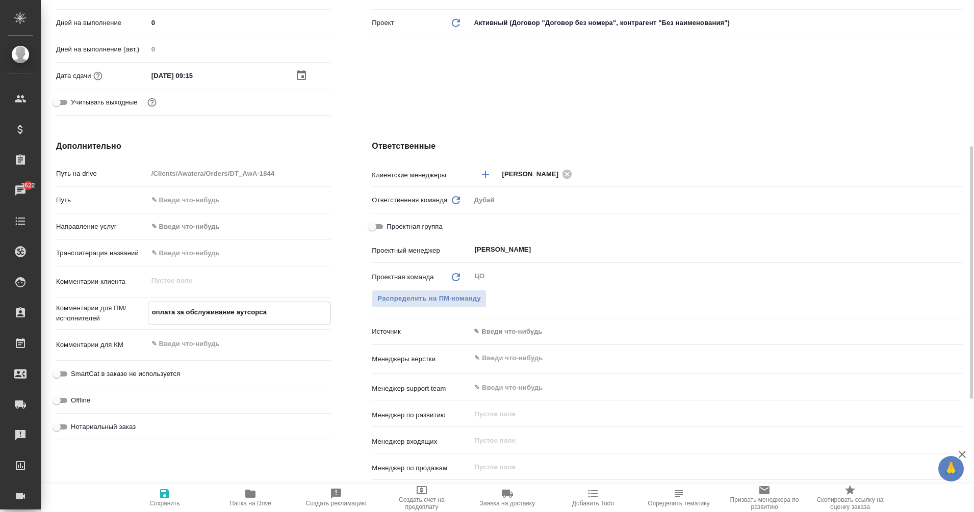
type textarea "x"
type textarea "оплата за обслуживание аутсорса"
type textarea "x"
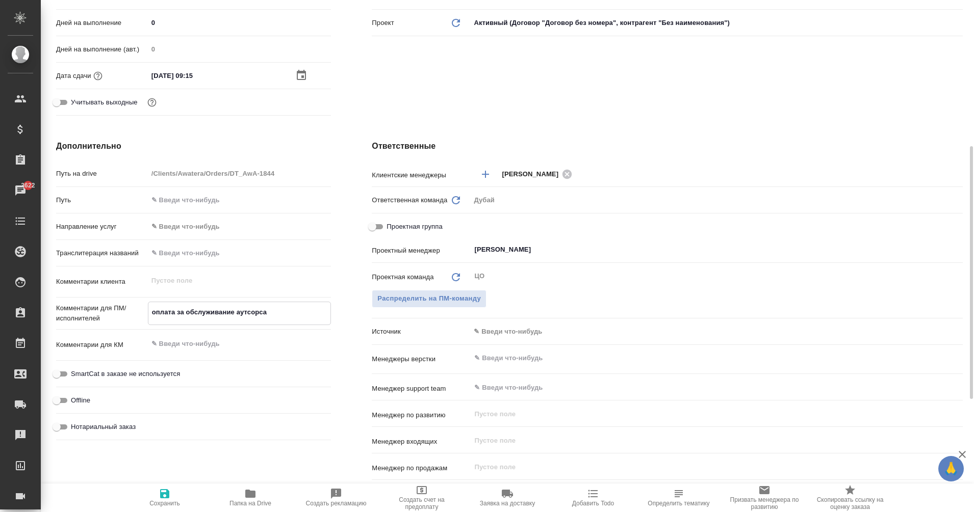
type textarea "x"
type textarea "оплата за обслуживание аутсорса."
type textarea "x"
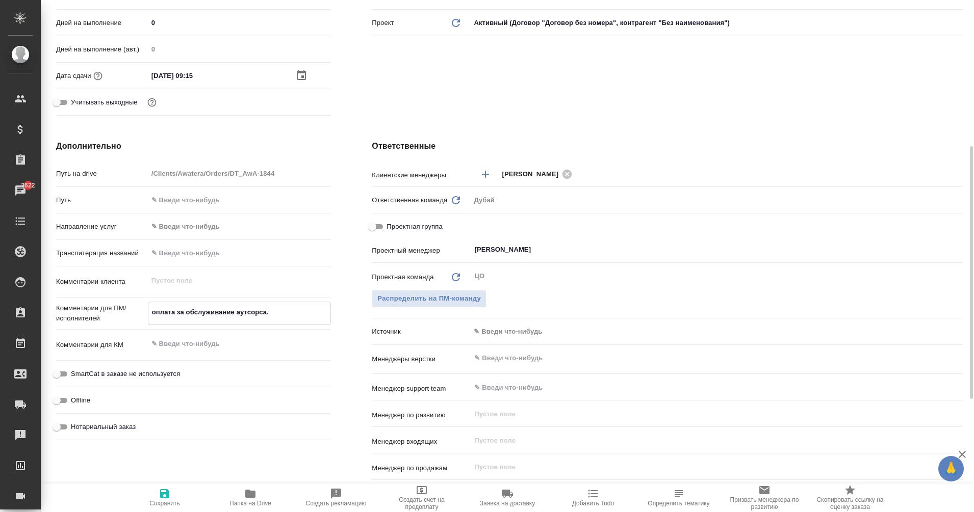
type textarea "x"
type textarea "оплата за обслуживание аутсорса."
type textarea "x"
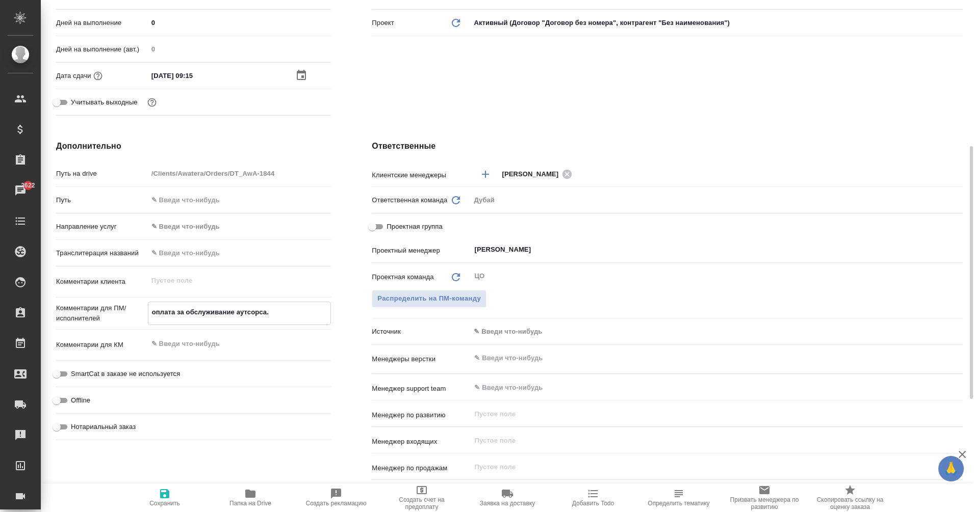
type textarea "оплата за обслуживание аутсорса. С"
type textarea "x"
type textarea "оплата за обслуживание аутсорса. Се"
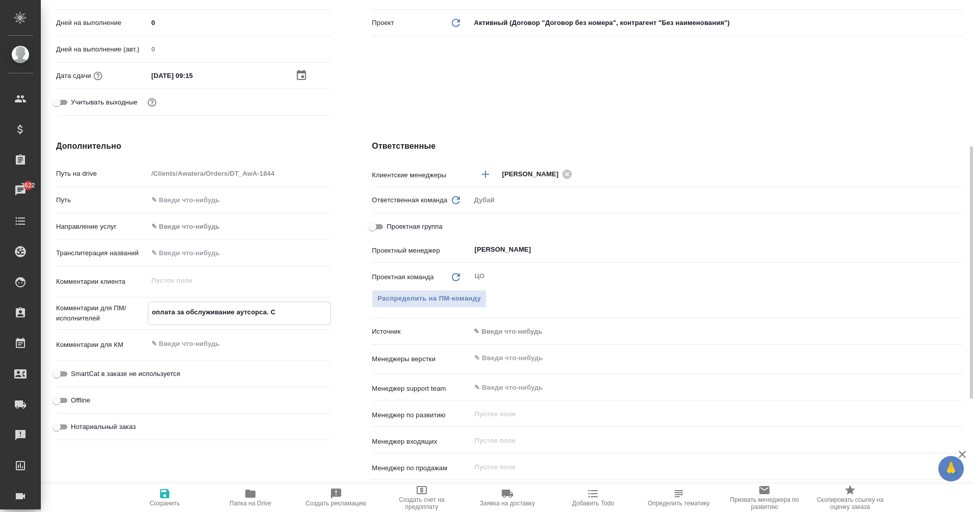
type textarea "x"
type textarea "оплата за обслуживание аутсорса. Сен"
click at [169, 490] on icon "button" at bounding box center [165, 494] width 12 height 12
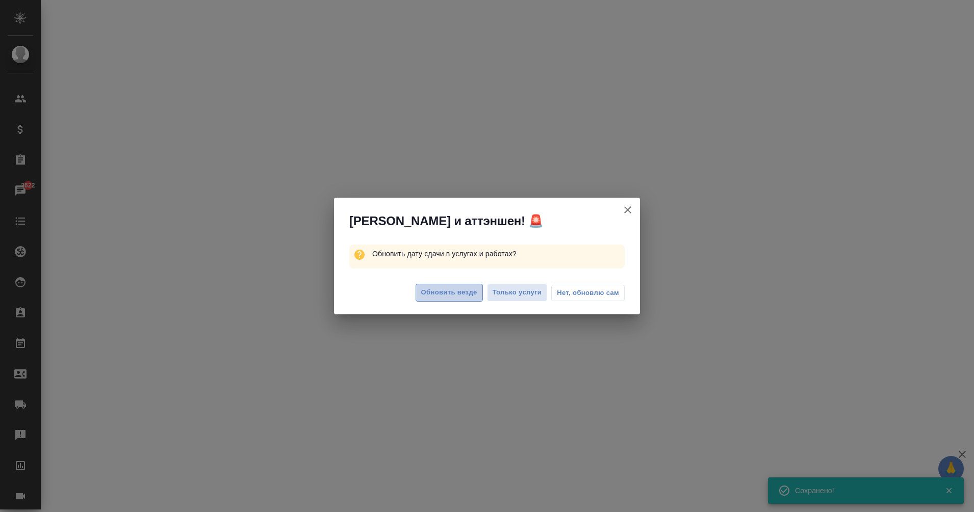
click at [450, 286] on button "Обновить везде" at bounding box center [448, 293] width 67 height 18
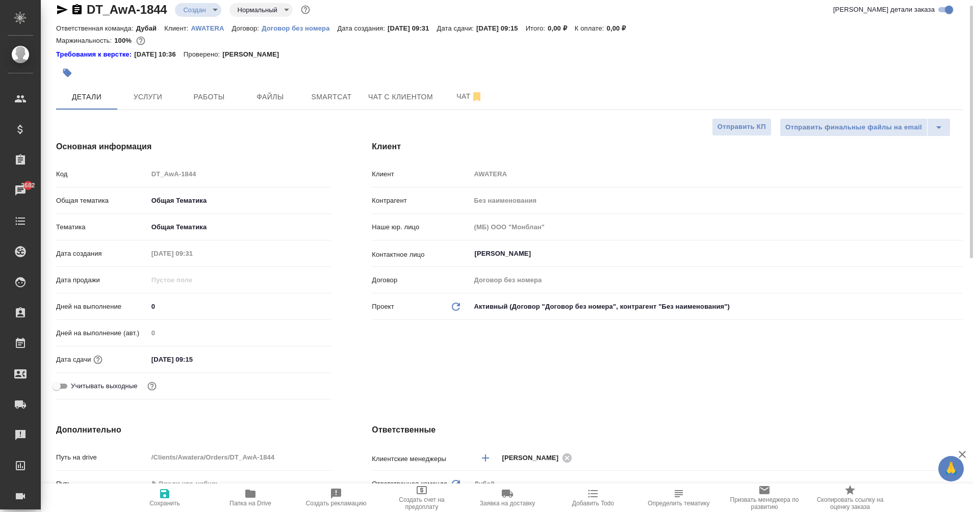
scroll to position [12, 0]
